Goal: Task Accomplishment & Management: Manage account settings

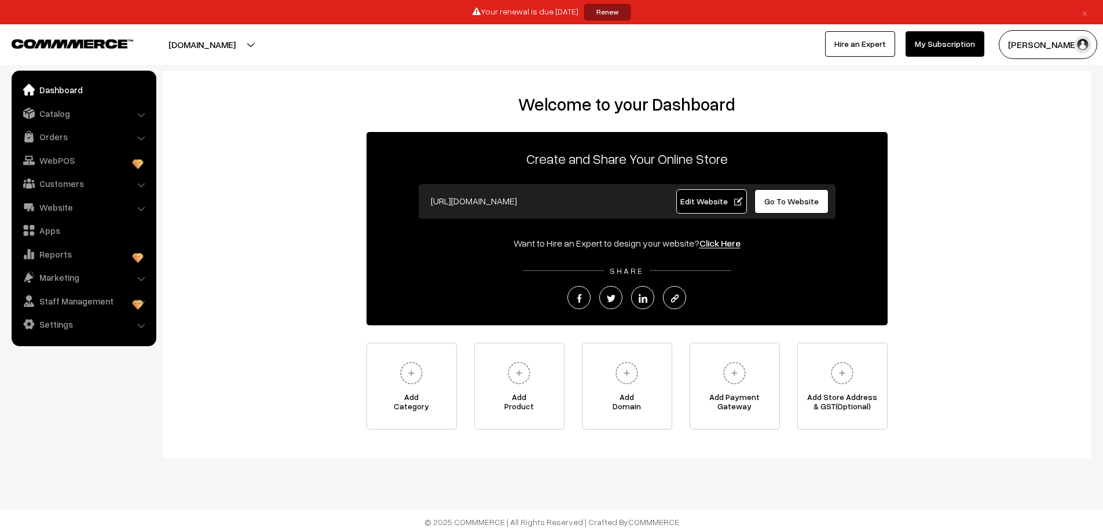
click at [1085, 6] on link "×" at bounding box center [1085, 12] width 16 height 14
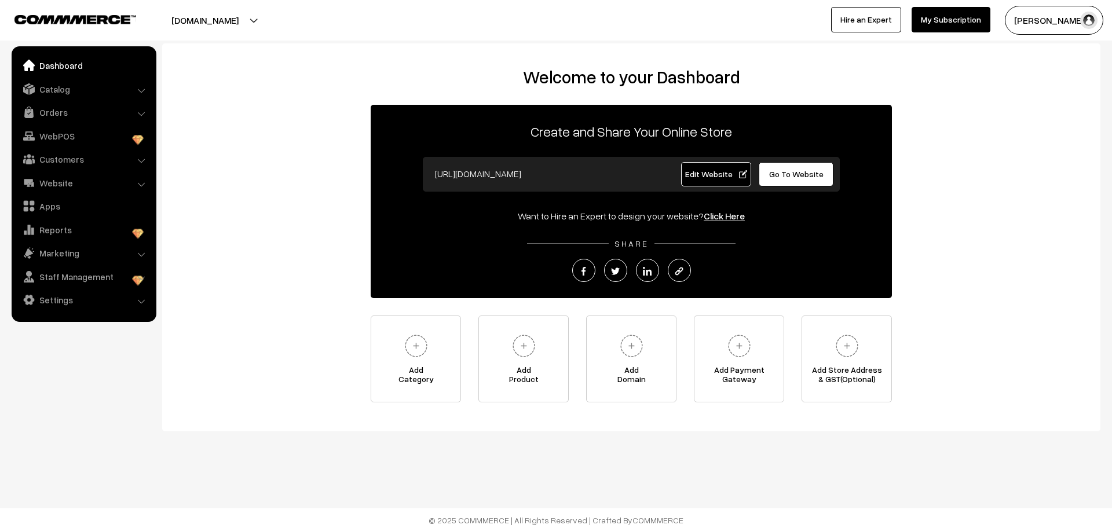
click at [1065, 16] on button "Anita Jagtap" at bounding box center [1054, 20] width 98 height 29
click at [1028, 134] on link "Sign Out" at bounding box center [1054, 132] width 98 height 25
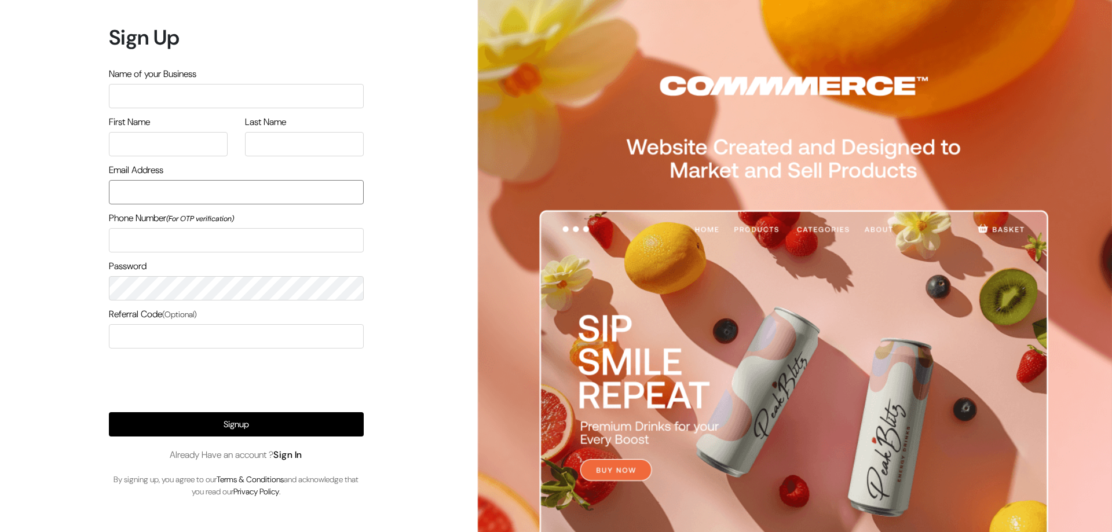
type input "[EMAIL_ADDRESS][DOMAIN_NAME]"
click at [301, 455] on link "Sign In" at bounding box center [287, 455] width 29 height 12
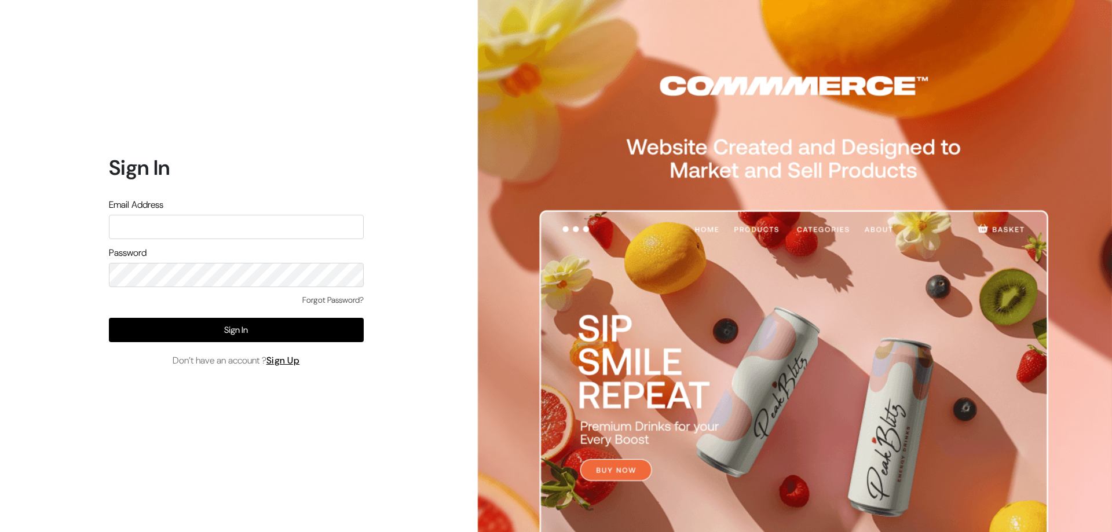
type input "[EMAIL_ADDRESS][DOMAIN_NAME]"
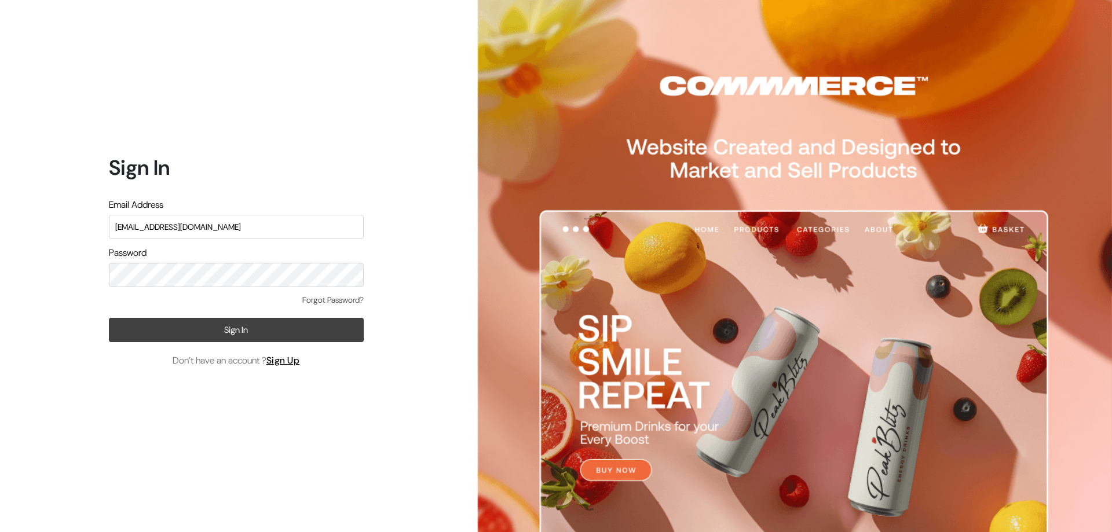
click at [266, 333] on button "Sign In" at bounding box center [236, 330] width 255 height 24
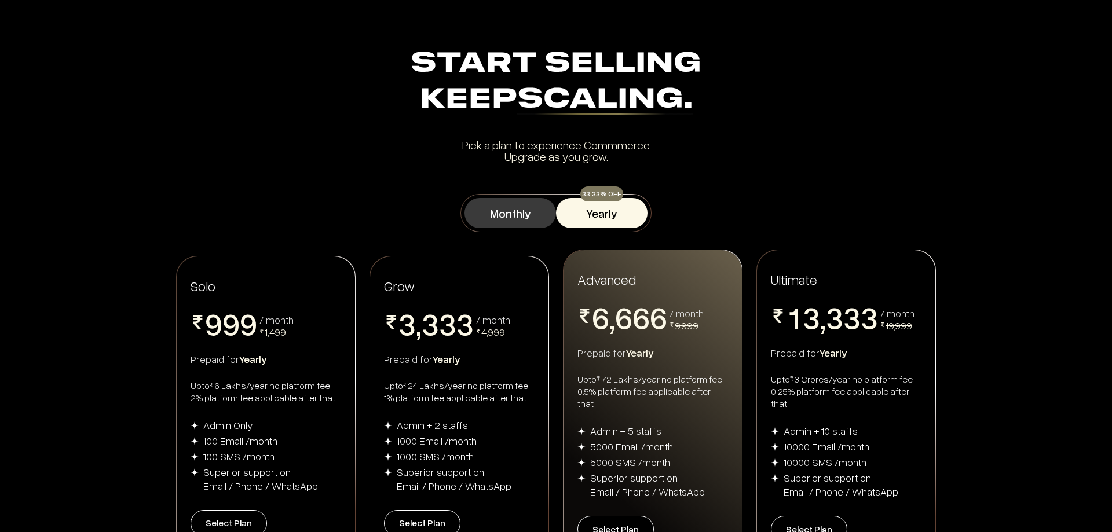
click at [533, 209] on button "Monthly" at bounding box center [511, 213] width 92 height 30
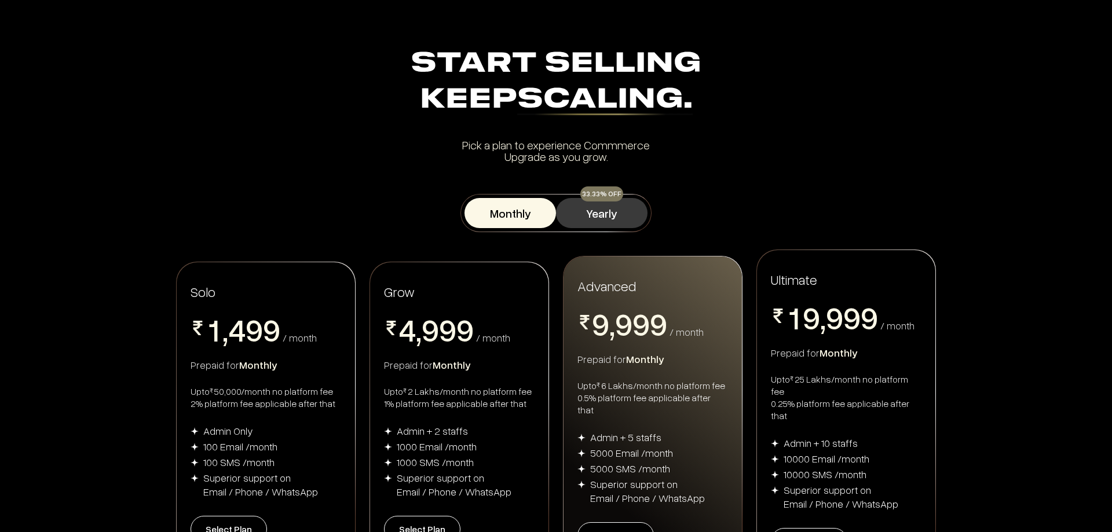
click at [609, 217] on button "Yearly" at bounding box center [602, 213] width 92 height 30
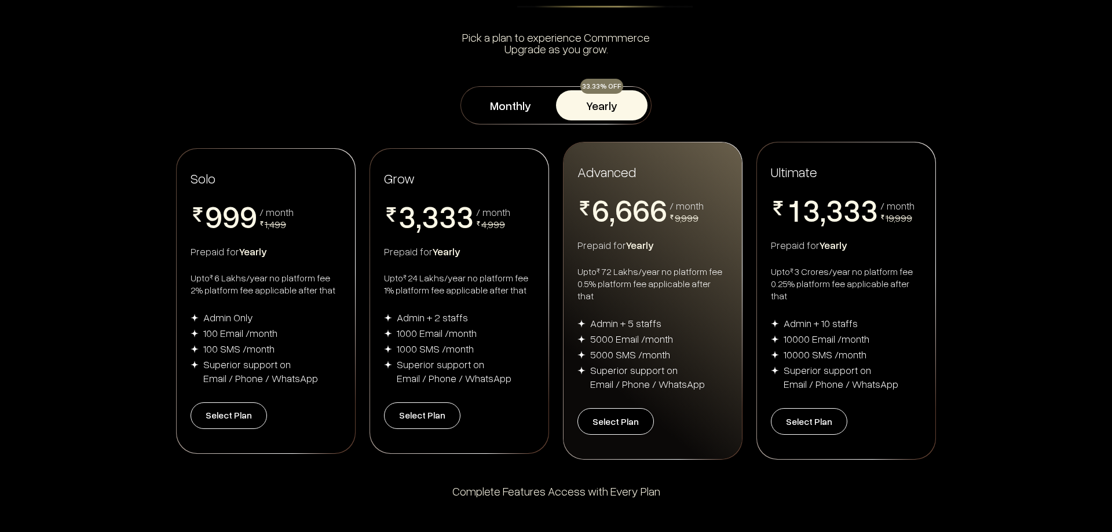
scroll to position [75, 0]
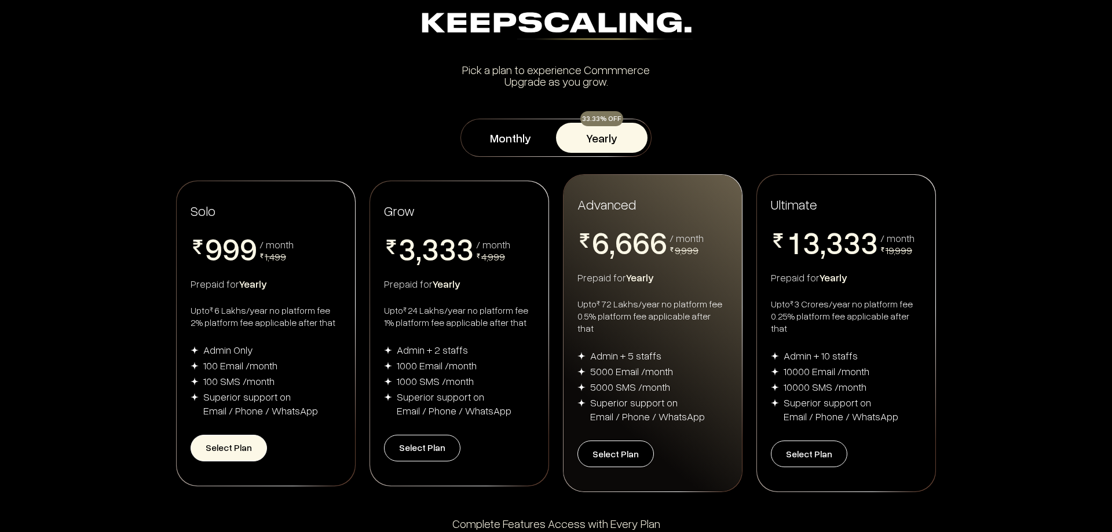
click at [226, 444] on button "Select Plan" at bounding box center [229, 448] width 76 height 27
